Goal: Communication & Community: Answer question/provide support

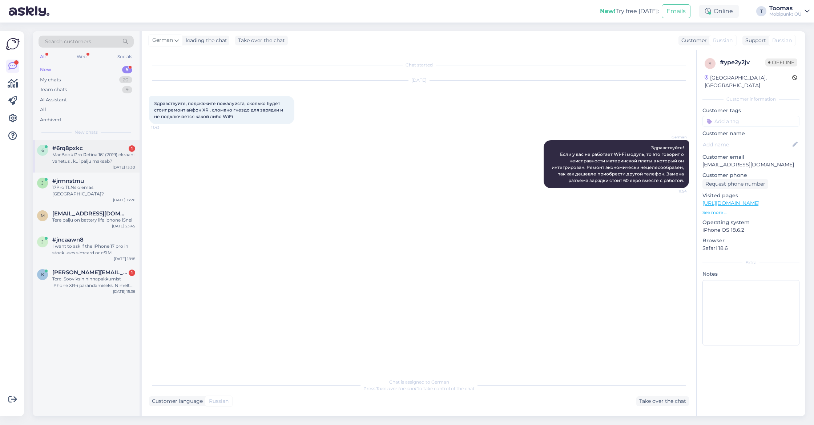
click at [126, 165] on div "[DATE] 13:30" at bounding box center [124, 167] width 23 height 5
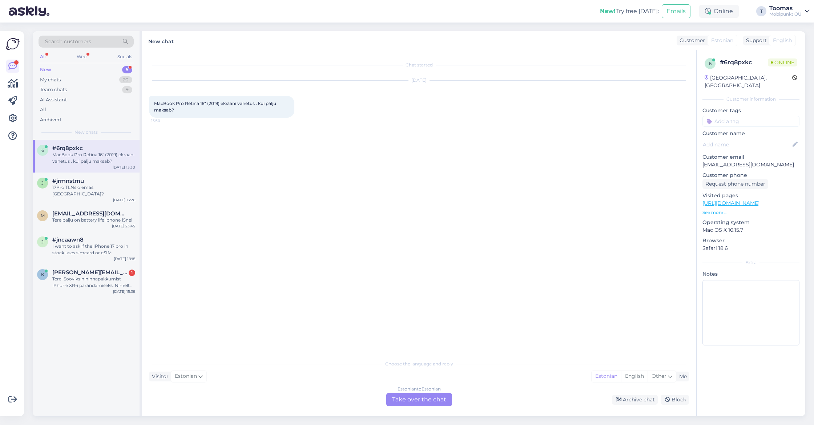
click at [418, 399] on div "Estonian to Estonian Take over the chat" at bounding box center [419, 399] width 66 height 13
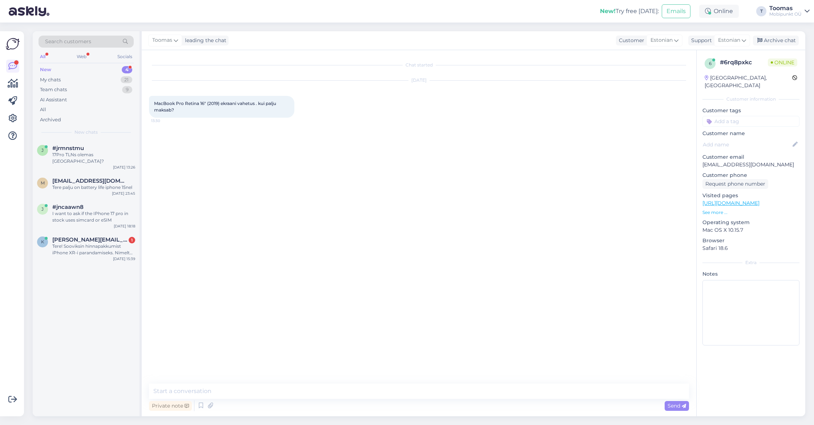
click at [421, 379] on div "Chat started [DATE] MacBook Pro Retina 16" (2019) ekraani vahetus . kui palju m…" at bounding box center [419, 233] width 555 height 366
click at [418, 387] on textarea at bounding box center [419, 391] width 540 height 15
type textarea "Tere. Tänan Teid kirja eest.K"
type textarea "a"
type textarea "Kas saaksite palun edastada arvuti seerianumbri"
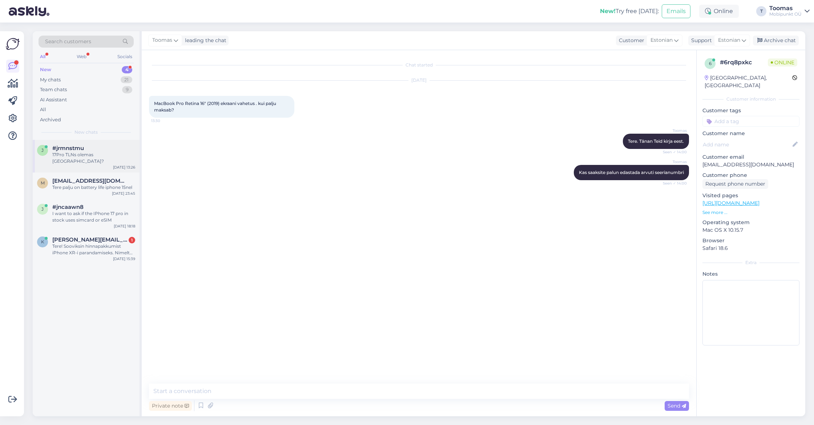
click at [113, 149] on div "#jrmnstmu" at bounding box center [93, 148] width 83 height 7
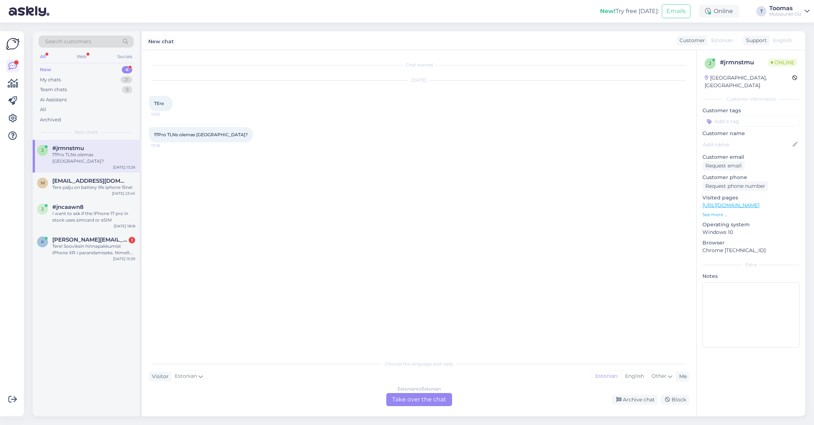
click at [430, 395] on div "Estonian to Estonian Take over the chat" at bounding box center [419, 399] width 66 height 13
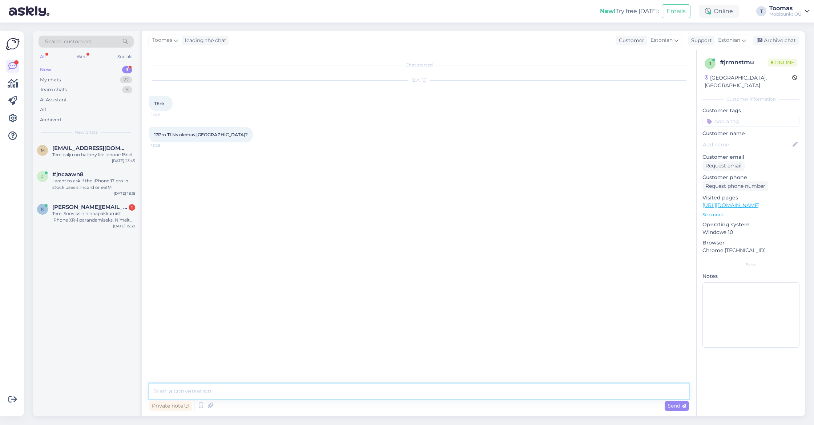
click at [430, 390] on textarea at bounding box center [419, 391] width 540 height 15
type textarea "Tere. Kahjuks ei ole momendil ühtegi iPhone 17 mudelit saadaval"
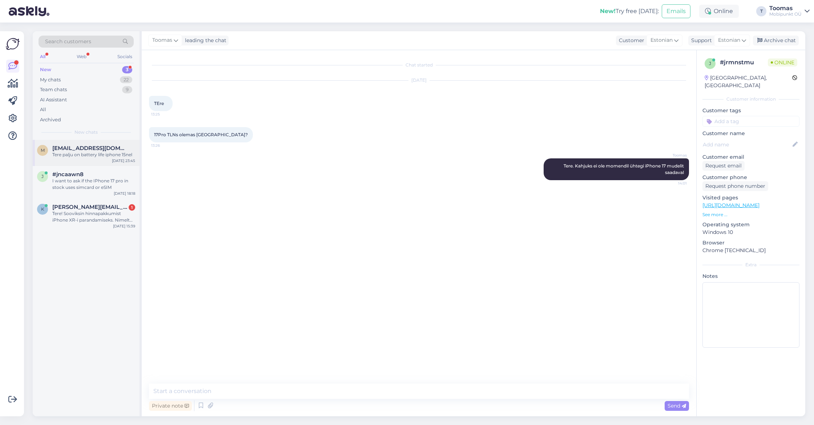
click at [136, 146] on div "m [EMAIL_ADDRESS][DOMAIN_NAME] Tere palju on battery life iphone 15nel [DATE] 2…" at bounding box center [86, 153] width 107 height 26
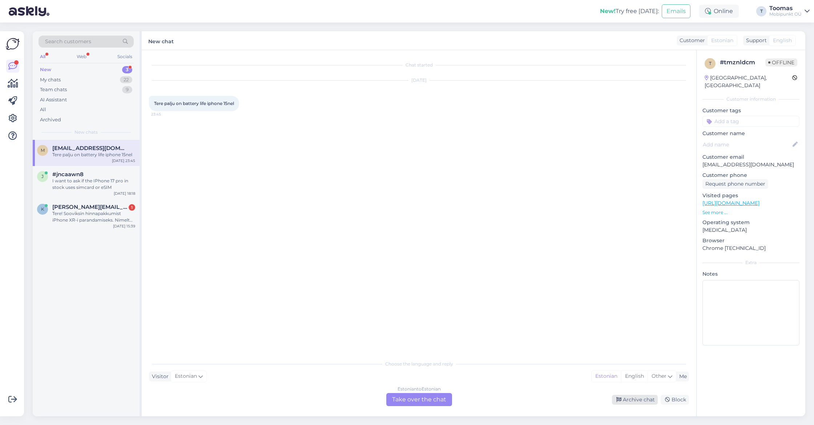
click at [625, 397] on div "Archive chat" at bounding box center [635, 400] width 46 height 10
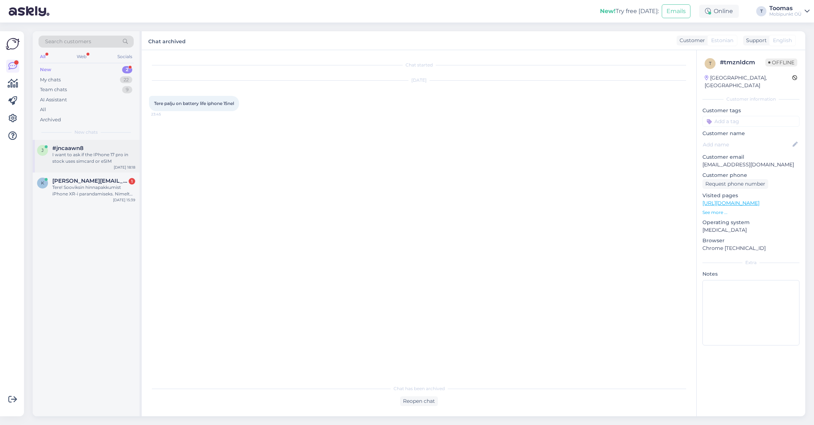
click at [120, 161] on div "I want to ask if the IPhone 17 pro in stock uses simcard or eSIM" at bounding box center [93, 158] width 83 height 13
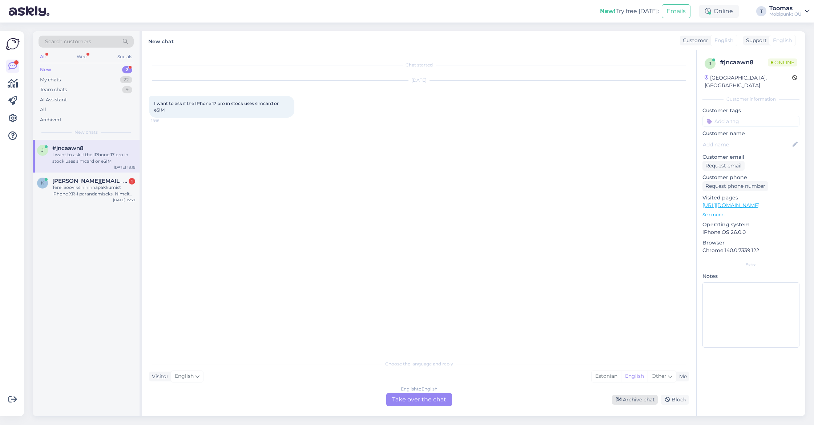
click at [620, 397] on div "Archive chat" at bounding box center [635, 400] width 46 height 10
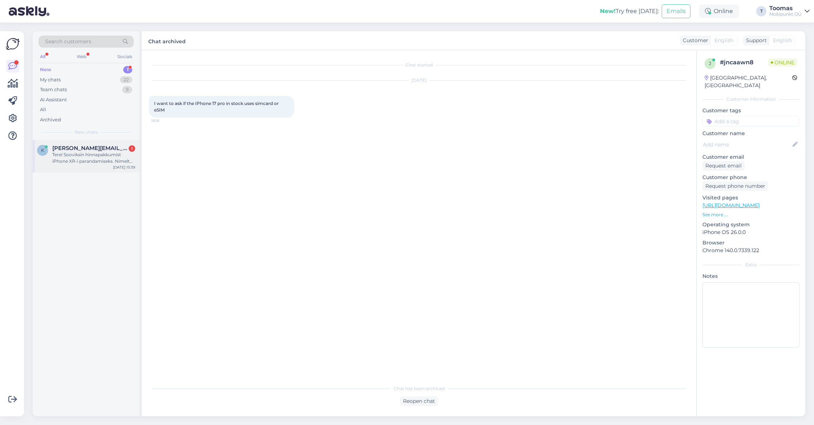
click at [89, 140] on div "k [PERSON_NAME][EMAIL_ADDRESS][DOMAIN_NAME] 1 Tere! Sooviksin hinnapakkumist iP…" at bounding box center [86, 156] width 107 height 33
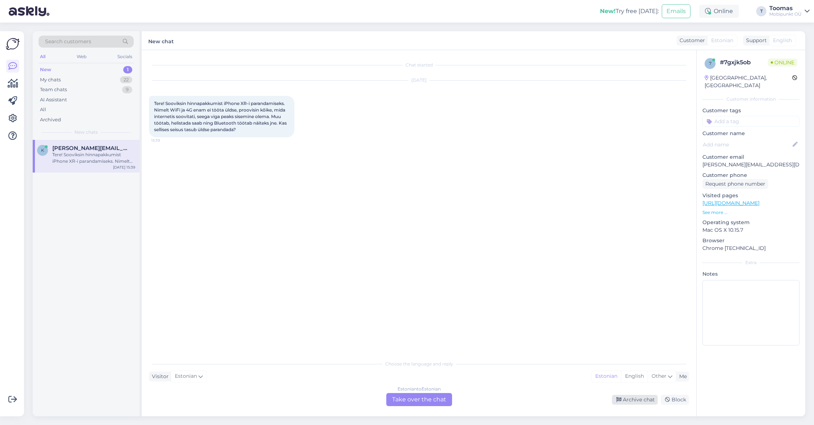
click at [618, 398] on icon at bounding box center [619, 400] width 5 height 5
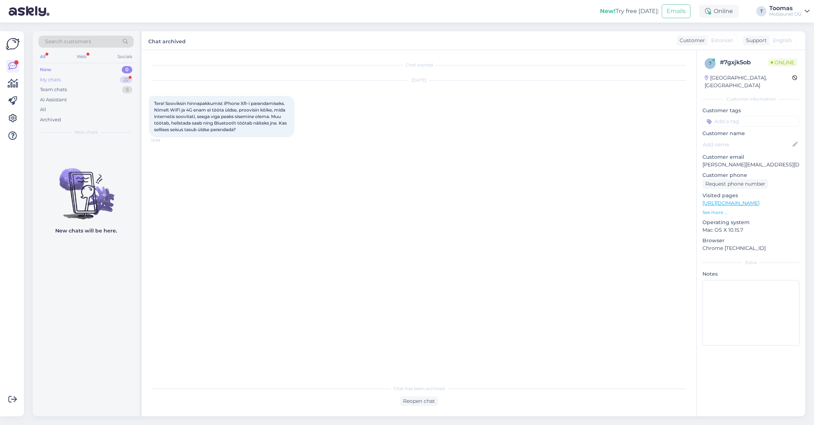
click at [129, 82] on div "22" at bounding box center [126, 79] width 12 height 7
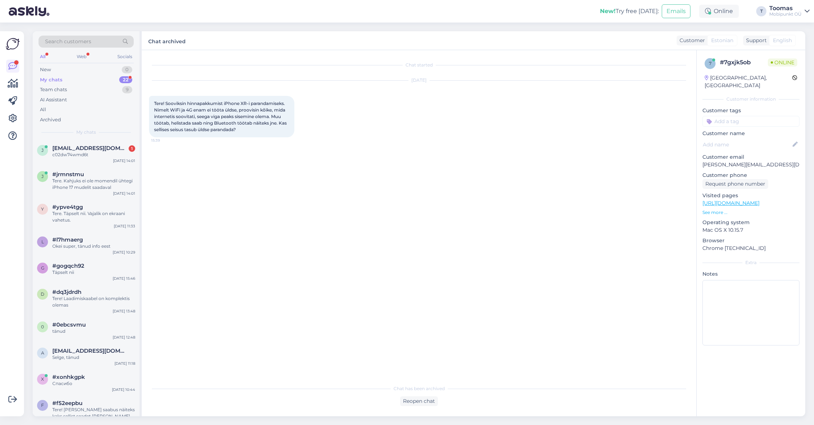
click at [119, 132] on div "My chats" at bounding box center [86, 132] width 95 height 7
click at [119, 144] on div "j [EMAIL_ADDRESS][DOMAIN_NAME] 1 c02dw74wmd6t [DATE] 14:01" at bounding box center [86, 153] width 107 height 26
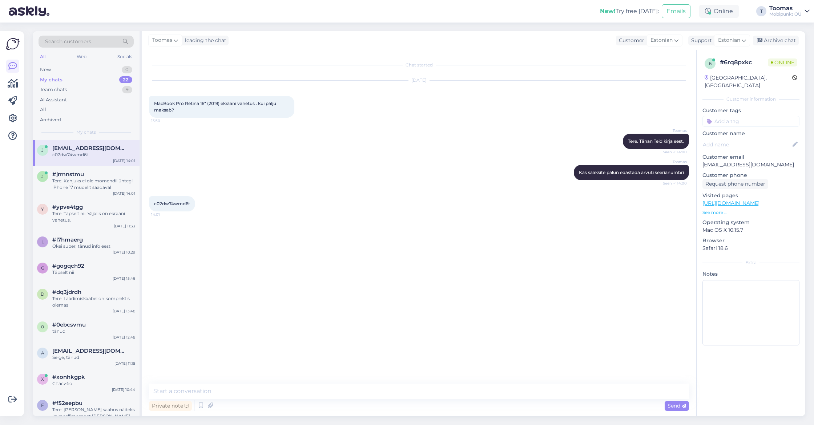
click at [178, 202] on span "c02dw74wmd6t" at bounding box center [172, 203] width 36 height 5
copy div "c02dw74wmd6t 14:01"
click at [497, 160] on div "Toomas Kas saaksite palun edastada arvuti seerianumbri Seen ✓ 14:00" at bounding box center [419, 172] width 540 height 31
click at [267, 378] on div "Chat started [DATE] MacBook Pro Retina 16" (2019) ekraani vahetus . kui palju m…" at bounding box center [419, 233] width 555 height 366
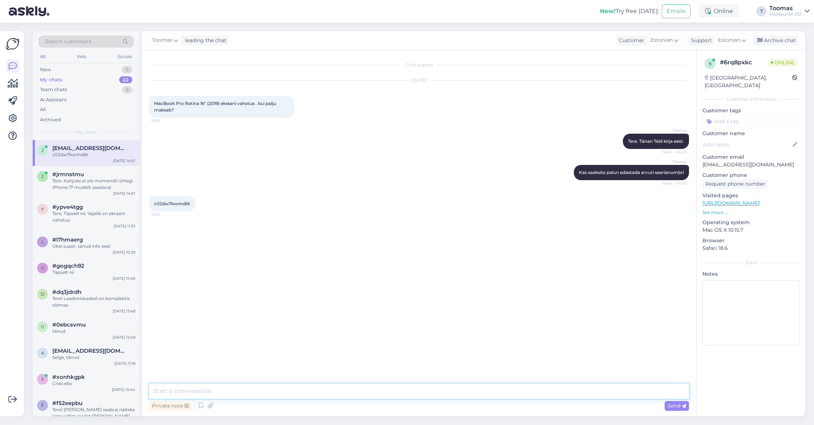
click at [267, 389] on textarea at bounding box center [419, 391] width 540 height 15
type textarea "Uue ekraani hind oleks 960€."
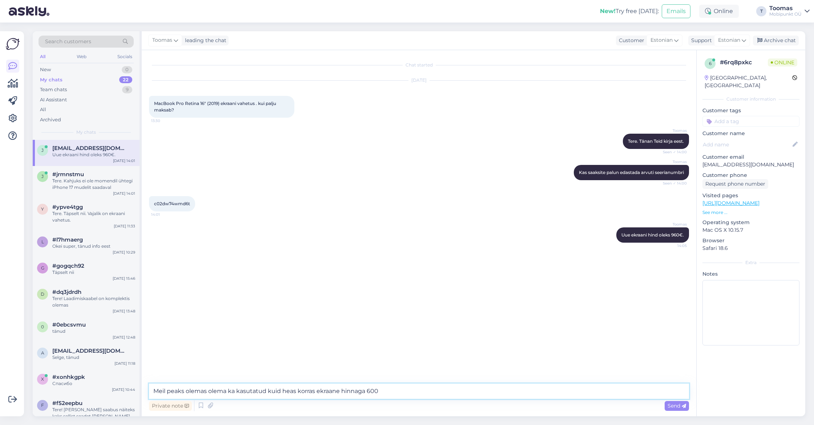
type textarea "Meil peaks olemas olema ka kasutatud kuid heas korras ekraane hinnaga 600€"
